Goal: Navigation & Orientation: Find specific page/section

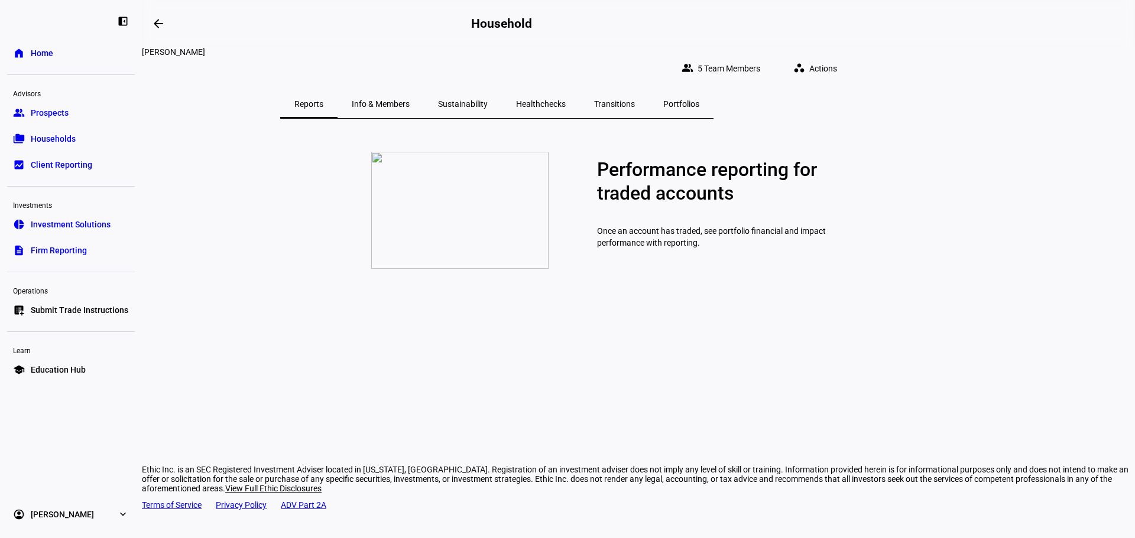
click at [64, 137] on span "Households" at bounding box center [53, 139] width 45 height 12
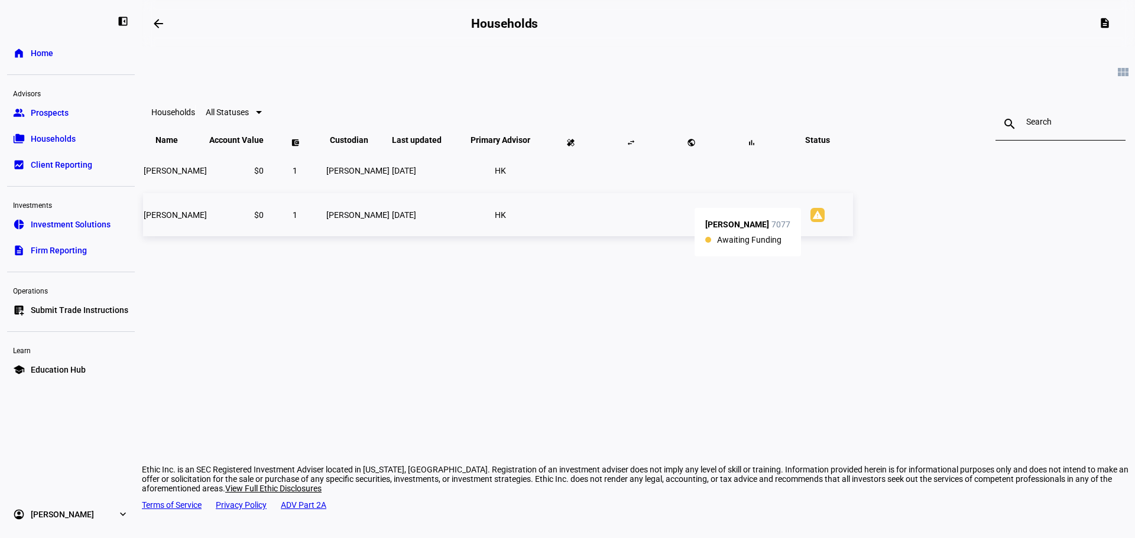
click at [824, 222] on mat-icon "warning" at bounding box center [817, 215] width 14 height 14
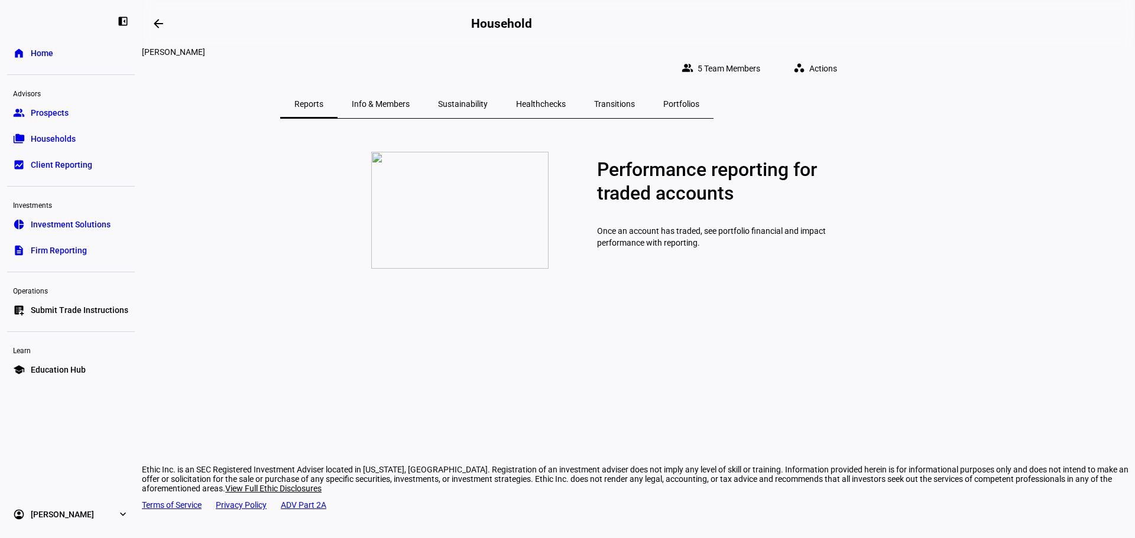
click at [52, 139] on span "Households" at bounding box center [53, 139] width 45 height 12
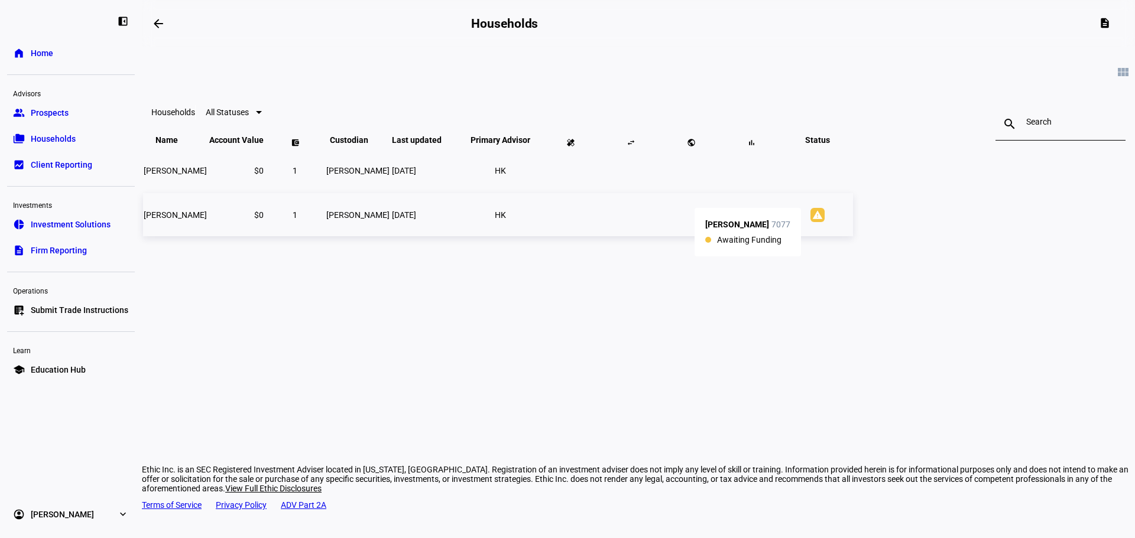
click at [824, 222] on mat-icon "warning" at bounding box center [817, 215] width 14 height 14
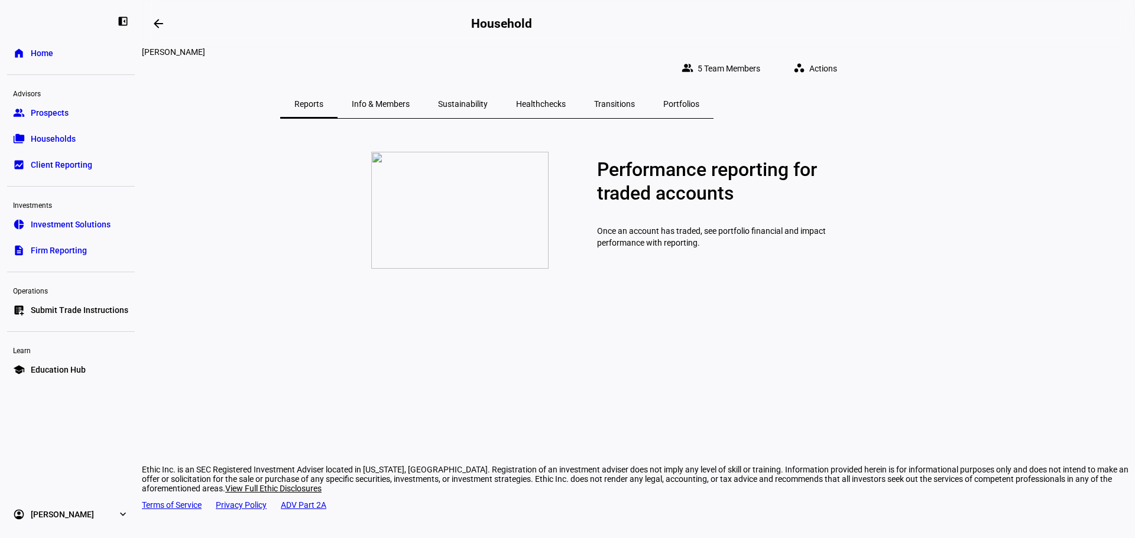
click at [699, 100] on span "Portfolios" at bounding box center [681, 104] width 36 height 8
click at [635, 90] on span "Transitions" at bounding box center [614, 104] width 41 height 28
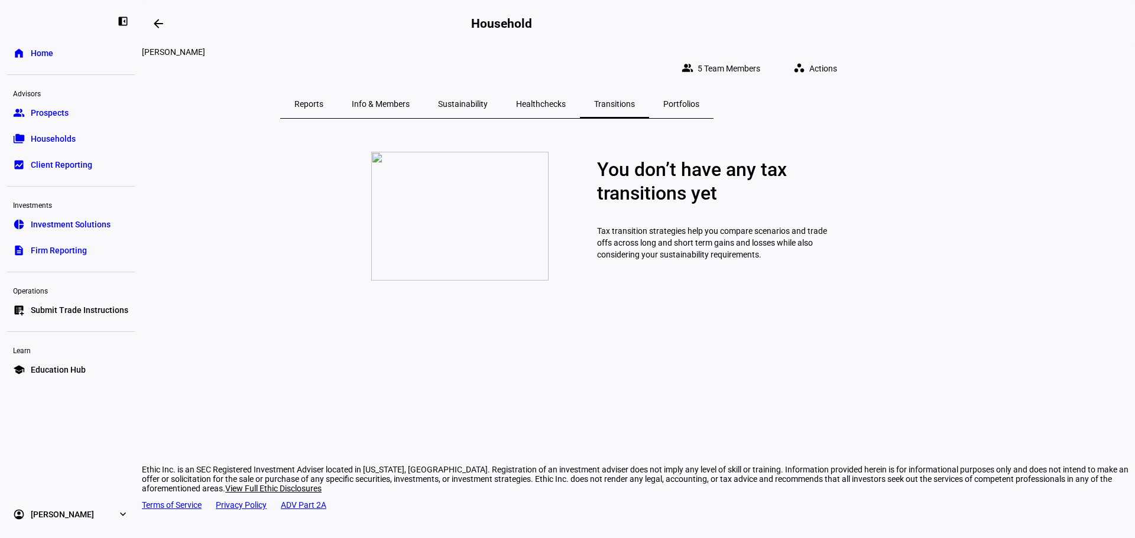
click at [410, 100] on span "Info & Members" at bounding box center [381, 104] width 58 height 8
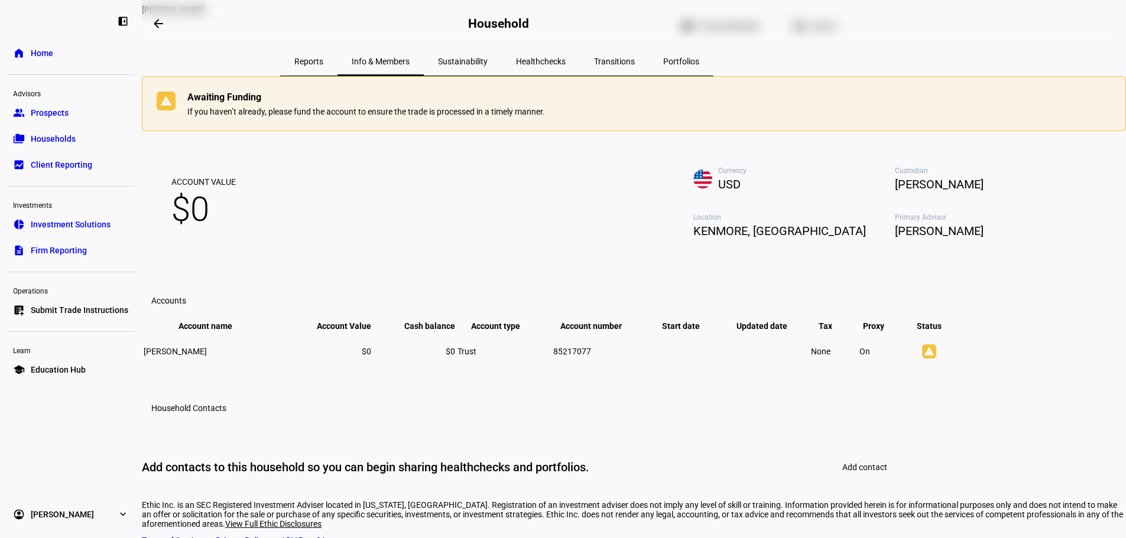
scroll to position [37, 0]
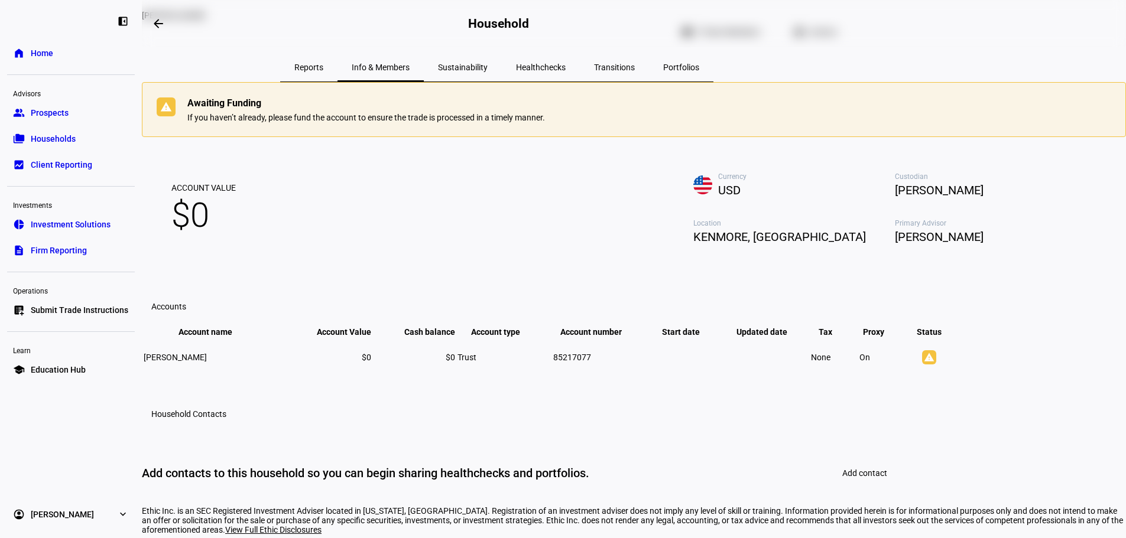
click at [488, 63] on span "Sustainability" at bounding box center [463, 67] width 50 height 8
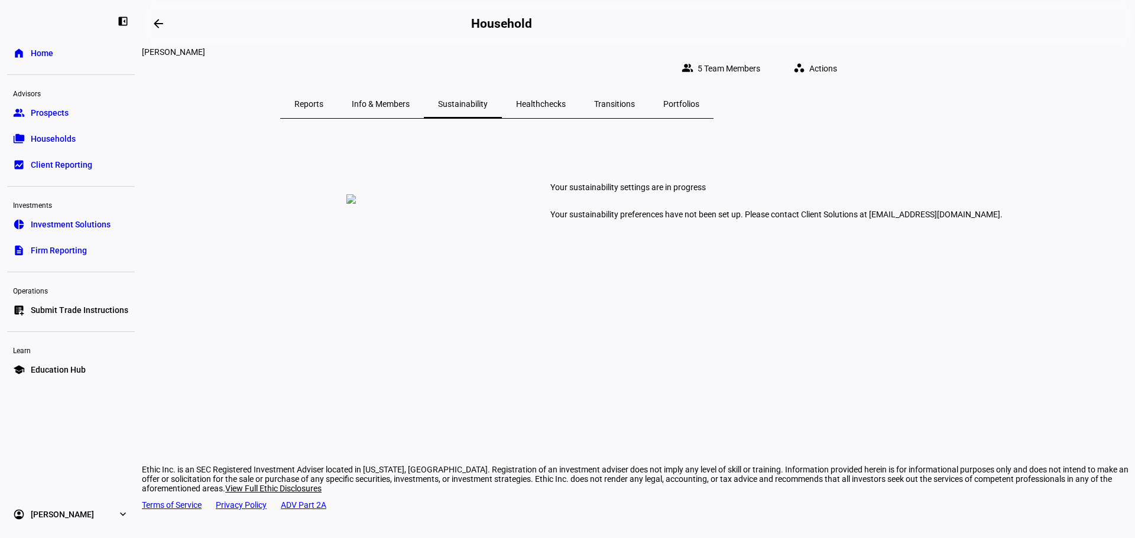
click at [635, 100] on span "Transitions" at bounding box center [614, 104] width 41 height 8
